Goal: Obtain resource: Download file/media

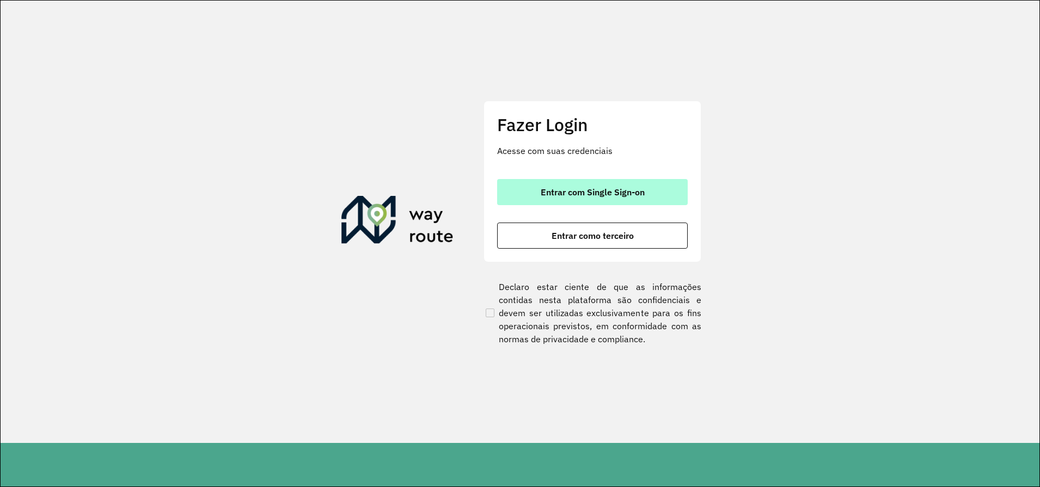
click at [586, 190] on span "Entrar com Single Sign-on" at bounding box center [593, 192] width 104 height 9
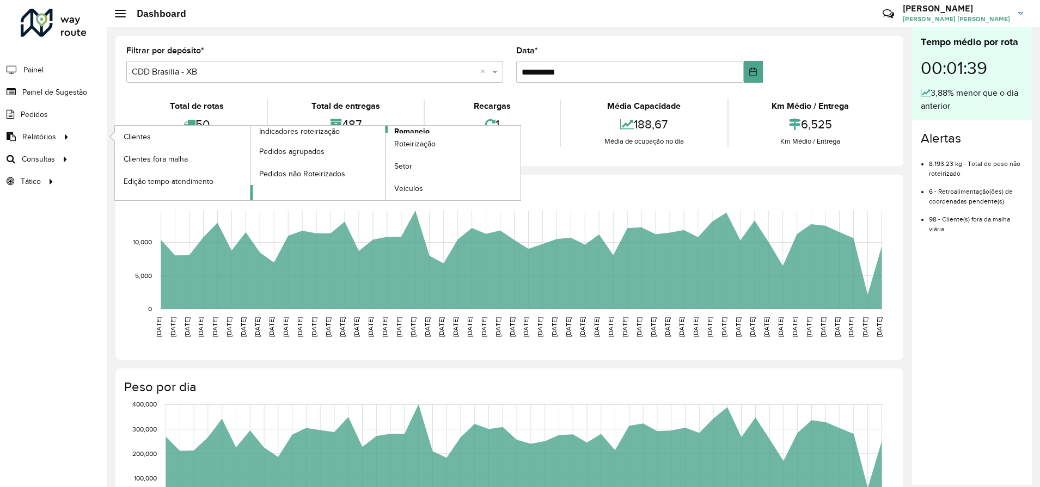
click at [419, 129] on span "Romaneio" at bounding box center [411, 131] width 35 height 11
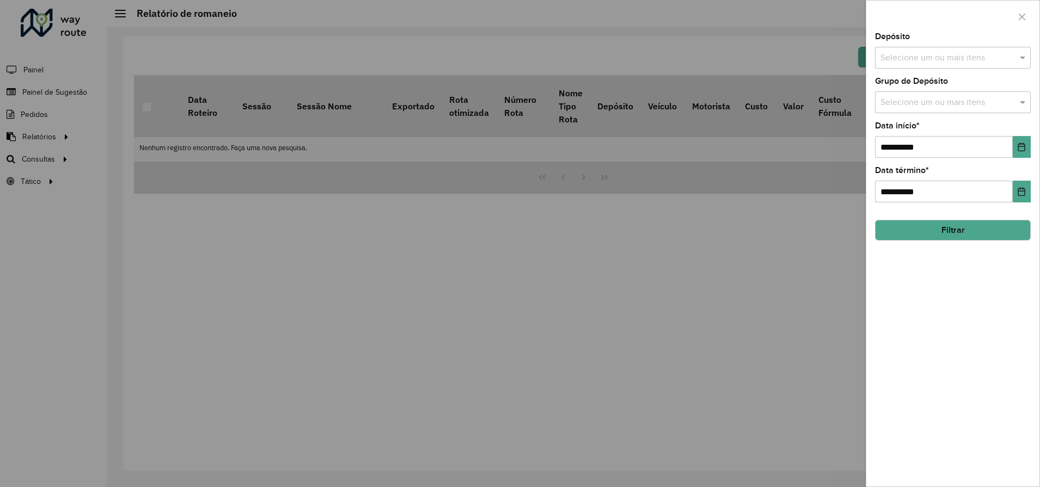
click at [964, 60] on input "text" at bounding box center [947, 58] width 139 height 13
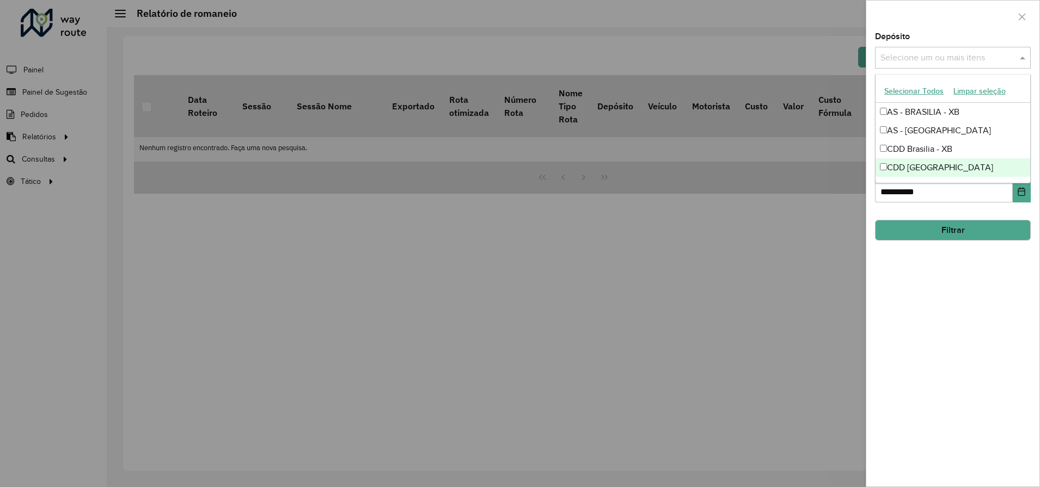
click at [942, 166] on div "CDD Rondonópolis" at bounding box center [953, 168] width 155 height 19
click at [965, 228] on button "Filtrar" at bounding box center [953, 230] width 156 height 21
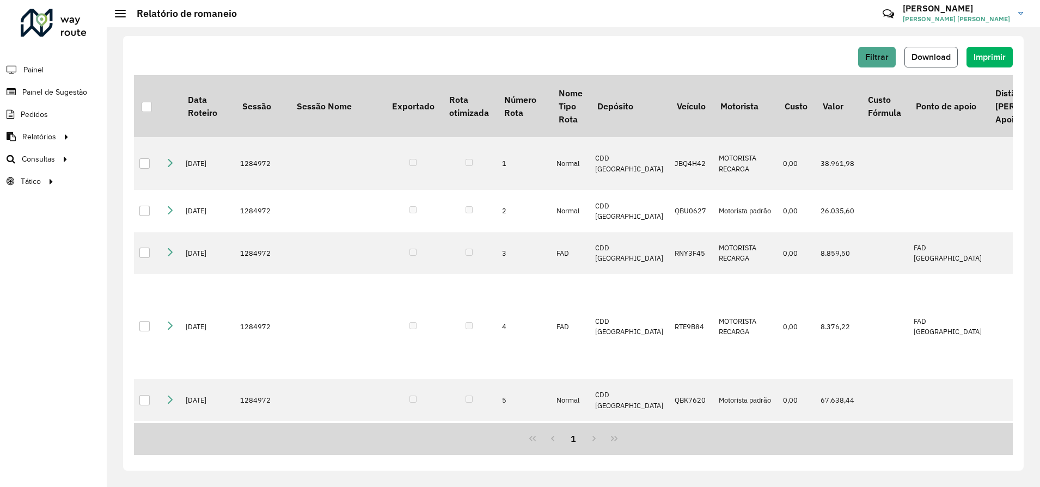
click at [953, 58] on button "Download" at bounding box center [931, 57] width 53 height 21
click at [150, 111] on div at bounding box center [147, 107] width 10 height 10
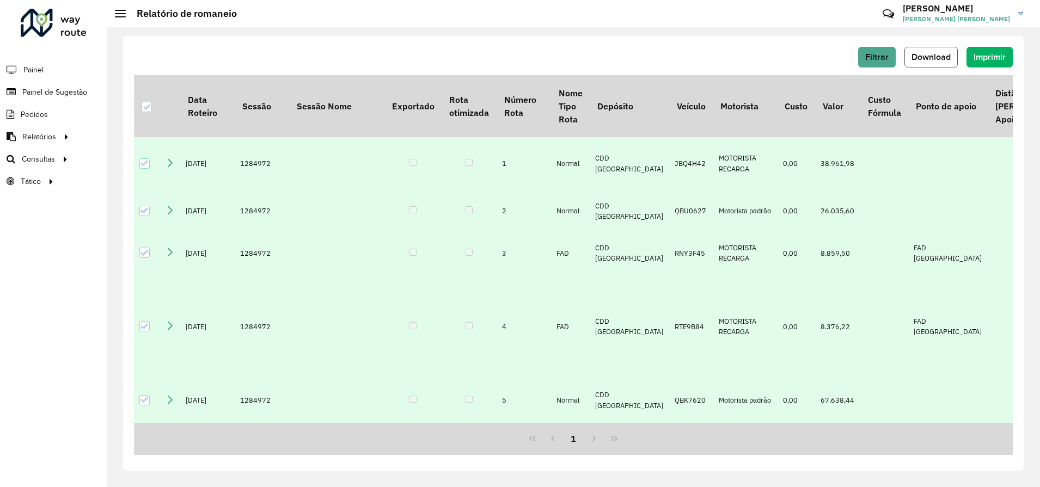
click at [928, 57] on span "Download" at bounding box center [931, 56] width 39 height 9
